Goal: Find specific page/section: Find specific page/section

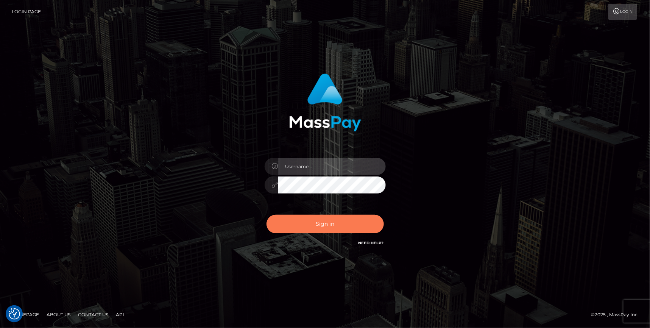
type input "[PERSON_NAME].cosmo"
click at [313, 222] on button "Sign in" at bounding box center [324, 223] width 117 height 19
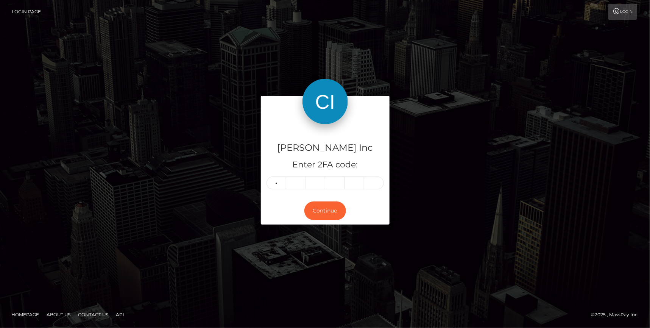
type input "2"
type input "1"
type input "4"
type input "3"
type input "5"
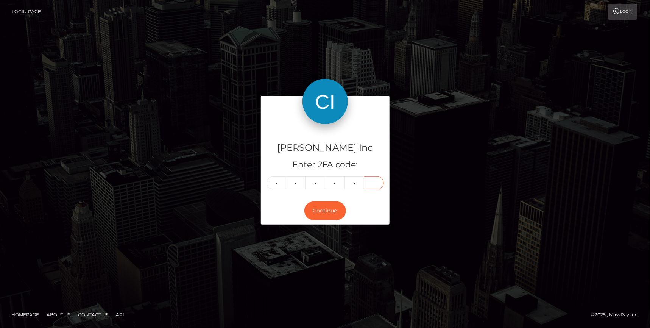
type input "8"
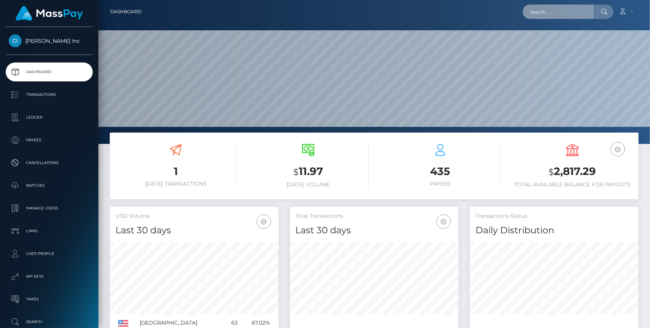
click at [565, 12] on input "text" at bounding box center [557, 12] width 71 height 14
paste input "1022015"
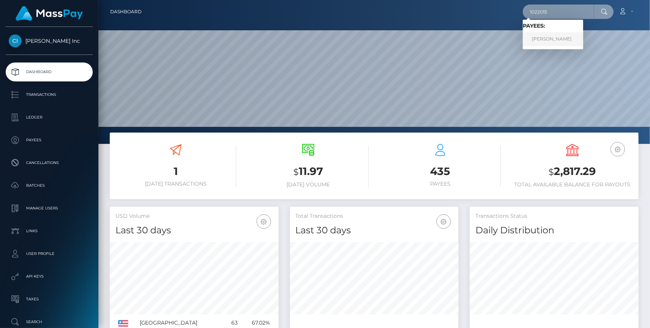
type input "1022015"
click at [556, 40] on link "Anton Vizzhachiy" at bounding box center [552, 39] width 61 height 14
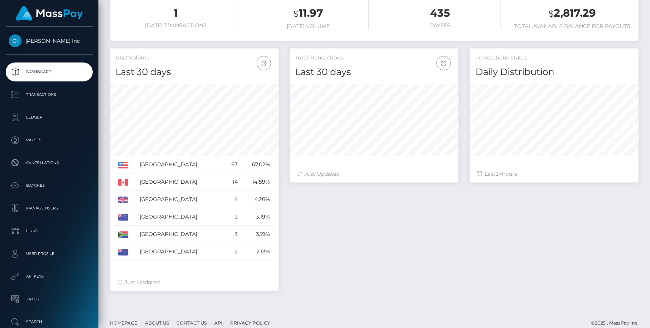
scroll to position [165, 0]
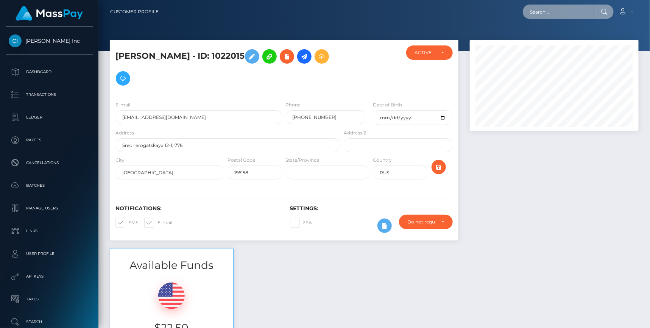
click at [548, 10] on input "text" at bounding box center [557, 12] width 71 height 14
paste input "1049022"
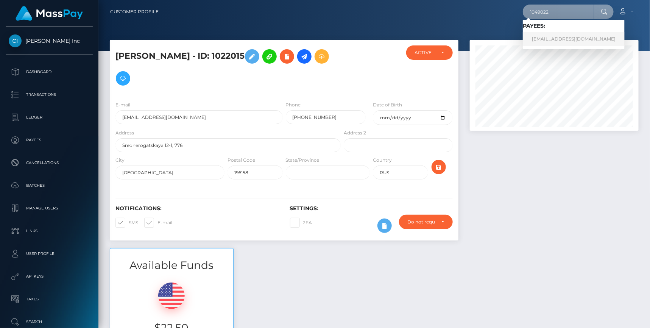
type input "1049022"
click at [558, 41] on link "another1mlnp@gmail.com" at bounding box center [573, 39] width 102 height 14
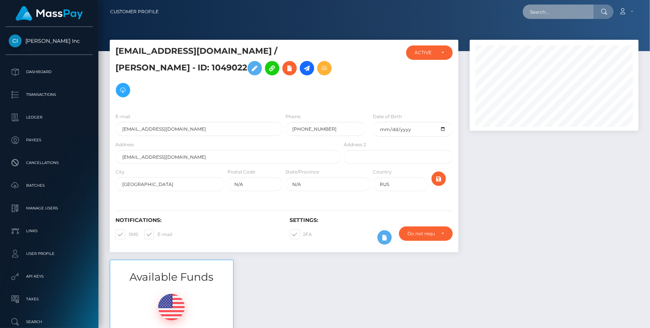
click at [573, 16] on input "text" at bounding box center [557, 12] width 71 height 14
paste input "831996"
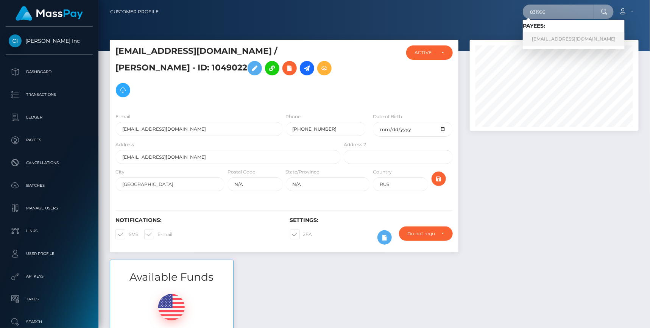
type input "831996"
click at [559, 36] on link "beautifulxmv@gmail.com" at bounding box center [573, 39] width 102 height 14
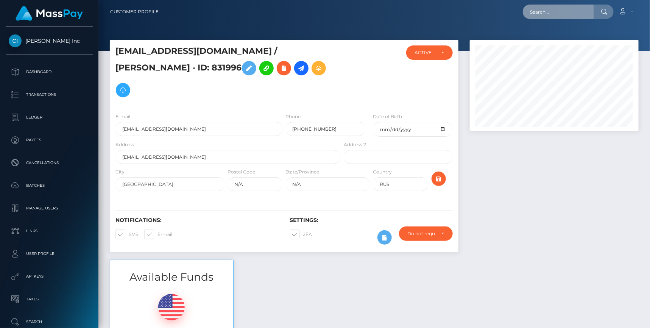
click at [585, 7] on input "text" at bounding box center [557, 12] width 71 height 14
paste input "1110611"
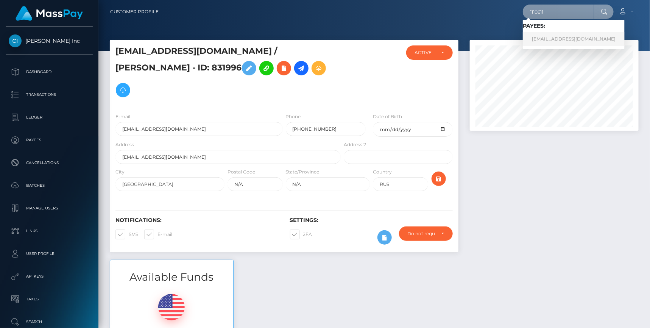
type input "1110611"
click at [561, 41] on link "babybonus@yandex.ru" at bounding box center [573, 39] width 102 height 14
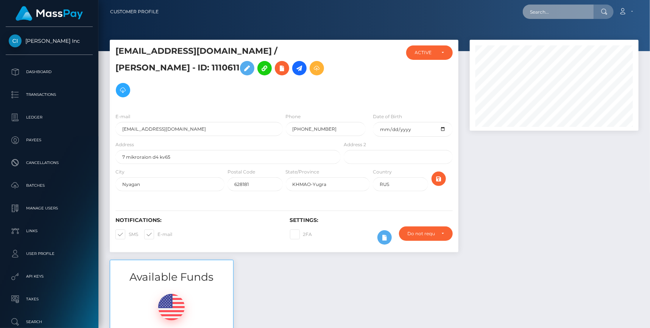
click at [563, 14] on input "text" at bounding box center [557, 12] width 71 height 14
paste input "1049022"
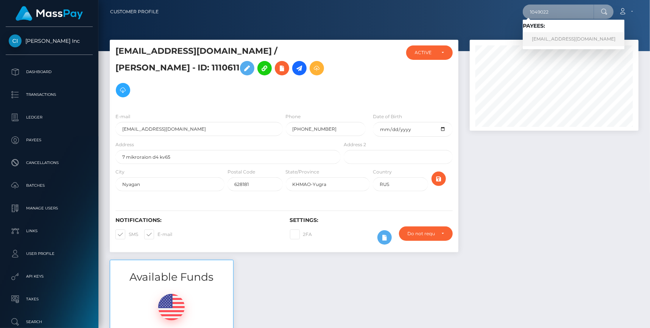
type input "1049022"
click at [560, 33] on link "[EMAIL_ADDRESS][DOMAIN_NAME]" at bounding box center [573, 39] width 102 height 14
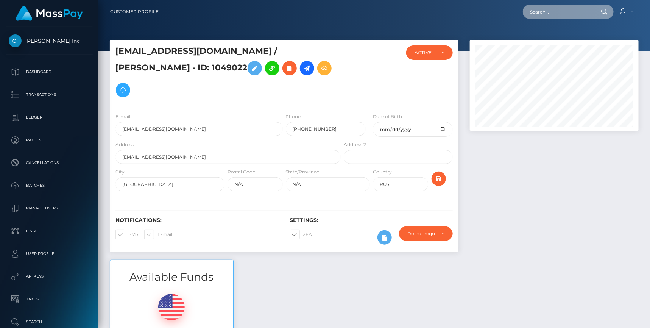
click at [569, 17] on input "text" at bounding box center [557, 12] width 71 height 14
paste input "1155881"
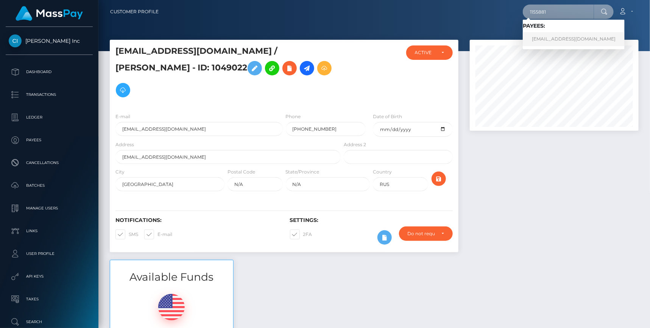
type input "1155881"
click at [556, 43] on link "amateurloveref@gmail.com" at bounding box center [573, 39] width 102 height 14
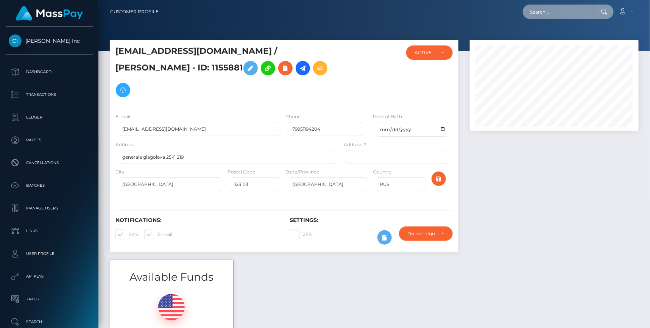
click at [570, 12] on input "text" at bounding box center [557, 12] width 71 height 14
paste input "1266673"
type input "1266673"
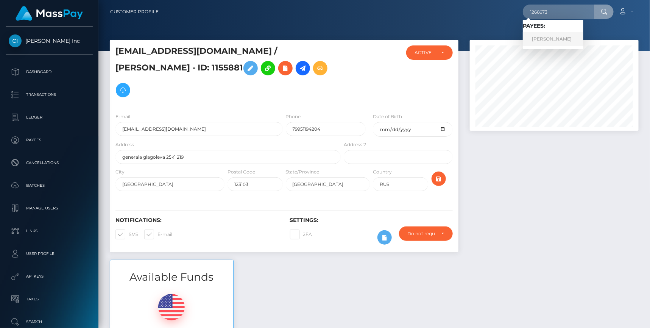
click at [553, 34] on link "Evgeniia Konstantinovna Gurevskikh" at bounding box center [552, 39] width 61 height 14
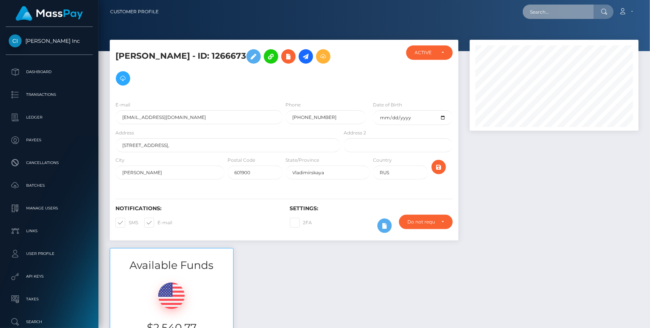
click at [555, 14] on input "text" at bounding box center [557, 12] width 71 height 14
paste input "1286124"
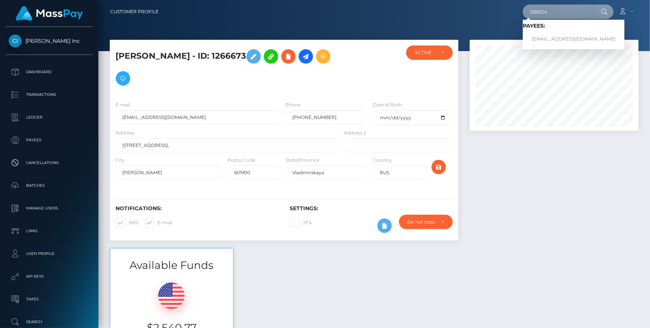
type input "1286124"
click at [548, 38] on link "[EMAIL_ADDRESS][DOMAIN_NAME]" at bounding box center [573, 39] width 102 height 14
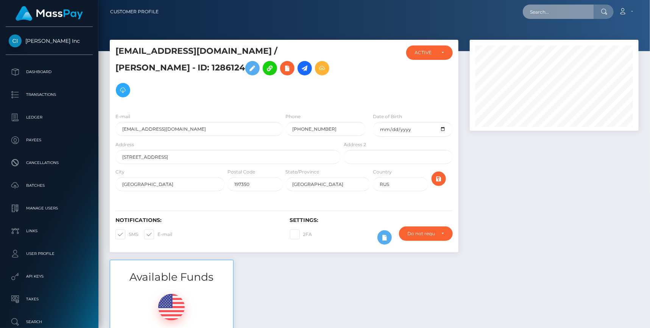
click at [557, 14] on input "text" at bounding box center [557, 12] width 71 height 14
paste input "1334690"
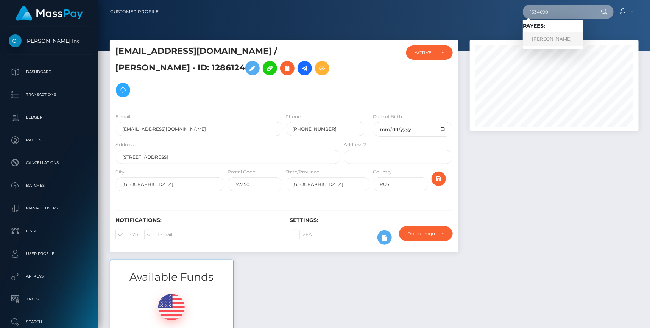
type input "1334690"
click at [562, 41] on link "[PERSON_NAME]" at bounding box center [552, 39] width 61 height 14
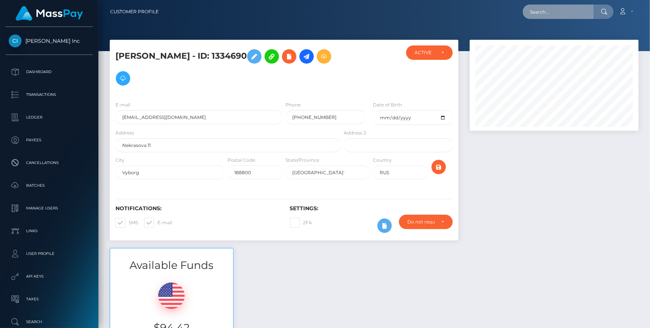
click at [566, 13] on input "text" at bounding box center [557, 12] width 71 height 14
paste input "[EMAIL_ADDRESS][DOMAIN_NAME]"
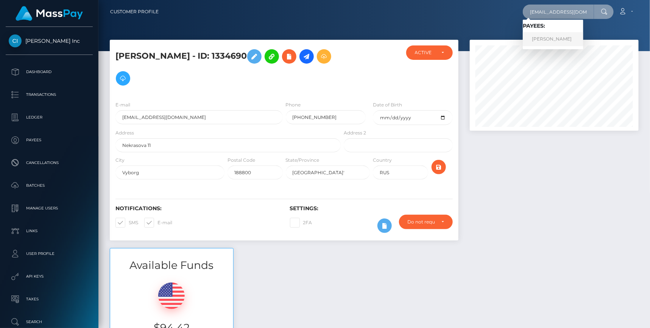
type input "[EMAIL_ADDRESS][DOMAIN_NAME]"
click at [580, 40] on link "[PERSON_NAME]" at bounding box center [552, 39] width 61 height 14
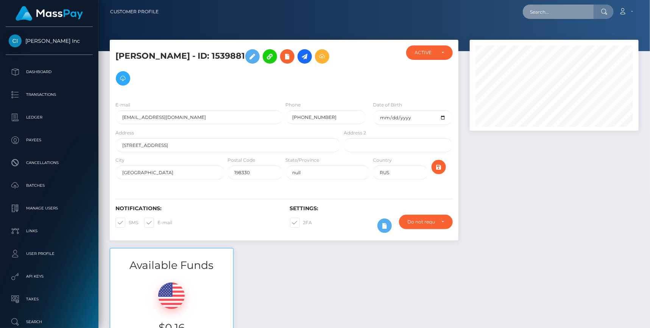
click at [584, 17] on input "text" at bounding box center [557, 12] width 71 height 14
paste input "1341189"
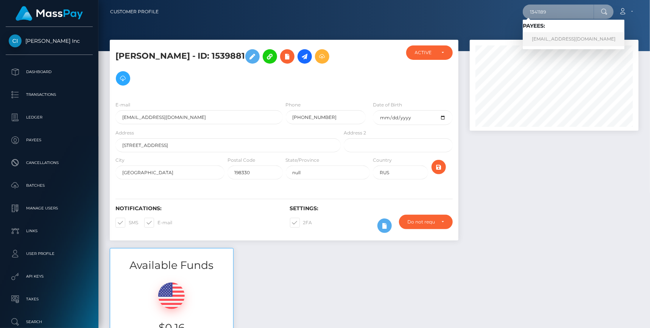
type input "1341189"
click at [560, 37] on link "[EMAIL_ADDRESS][DOMAIN_NAME]" at bounding box center [573, 39] width 102 height 14
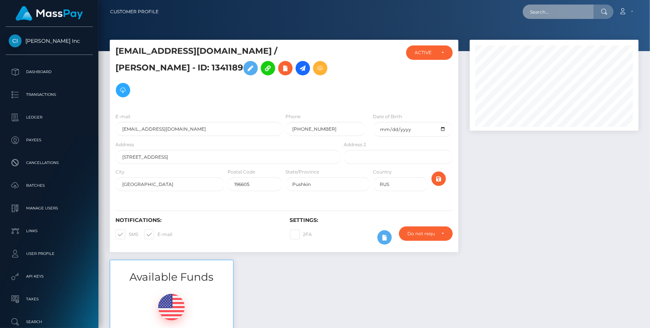
click at [553, 16] on input "text" at bounding box center [557, 12] width 71 height 14
paste input "1435412"
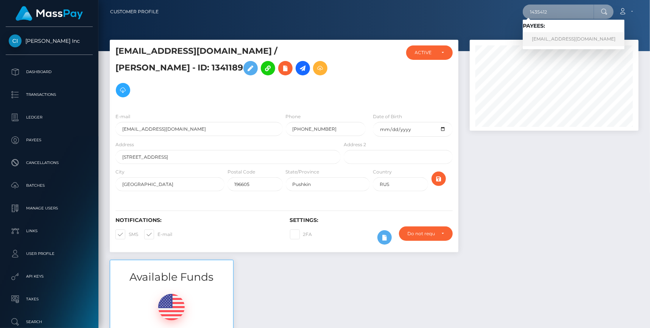
type input "1435412"
click at [547, 37] on link "[EMAIL_ADDRESS][DOMAIN_NAME]" at bounding box center [573, 39] width 102 height 14
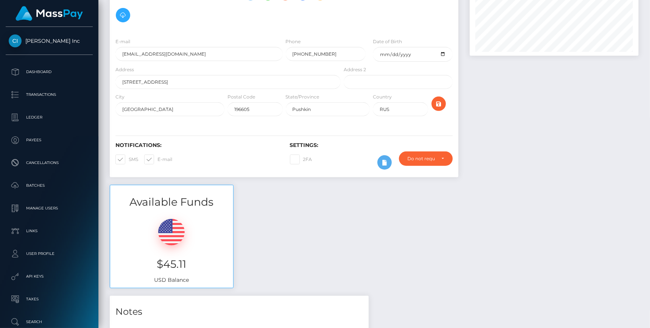
scroll to position [76, 0]
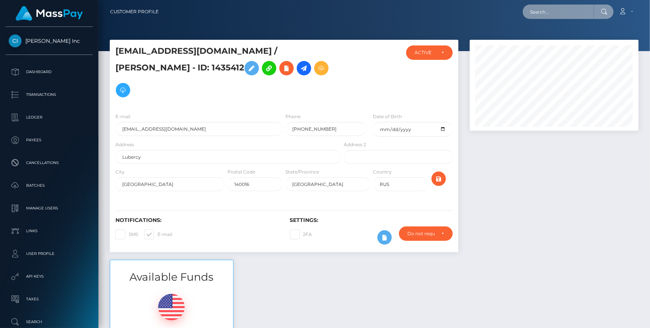
click at [547, 16] on input "text" at bounding box center [557, 12] width 71 height 14
paste input "1503635"
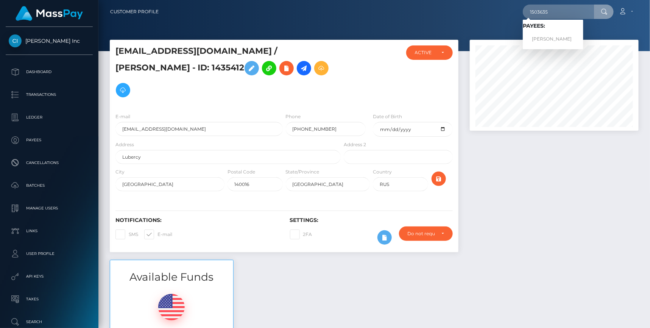
click at [538, 46] on div "Loading... Loading... Payees: Alisa Berseneva" at bounding box center [552, 35] width 61 height 30
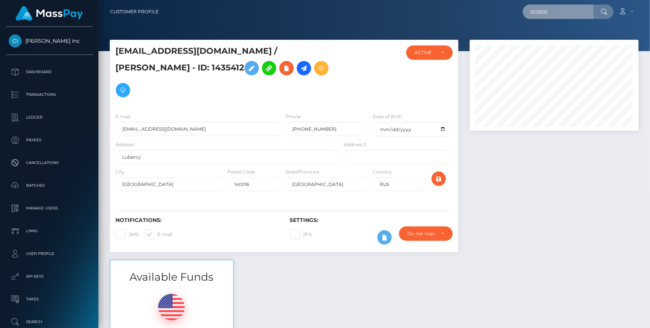
click at [554, 11] on input "1503635" at bounding box center [557, 12] width 71 height 14
click at [569, 11] on input "1503635" at bounding box center [557, 12] width 71 height 14
type input "1503635"
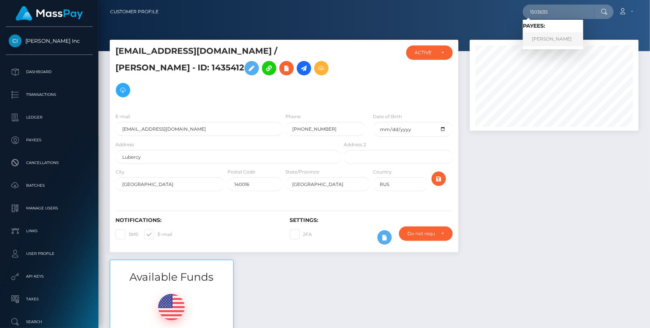
click at [549, 37] on link "Alisa Berseneva" at bounding box center [552, 39] width 61 height 14
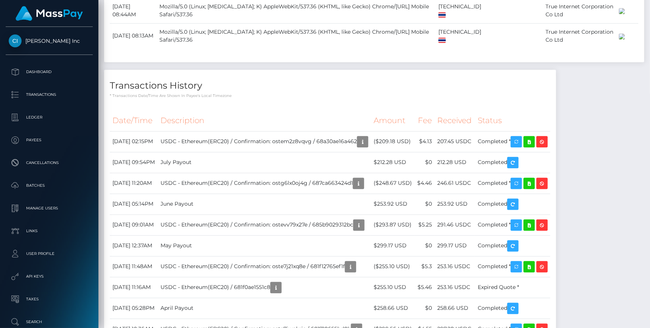
scroll to position [772, 0]
